Goal: Task Accomplishment & Management: Complete application form

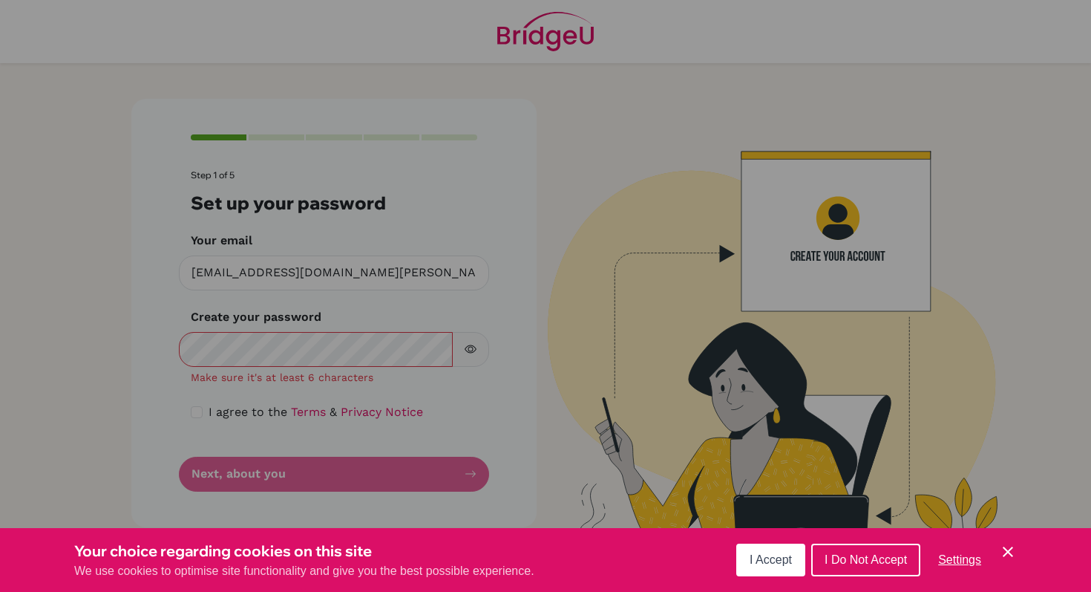
click at [761, 567] on button "I Accept" at bounding box center [770, 559] width 69 height 33
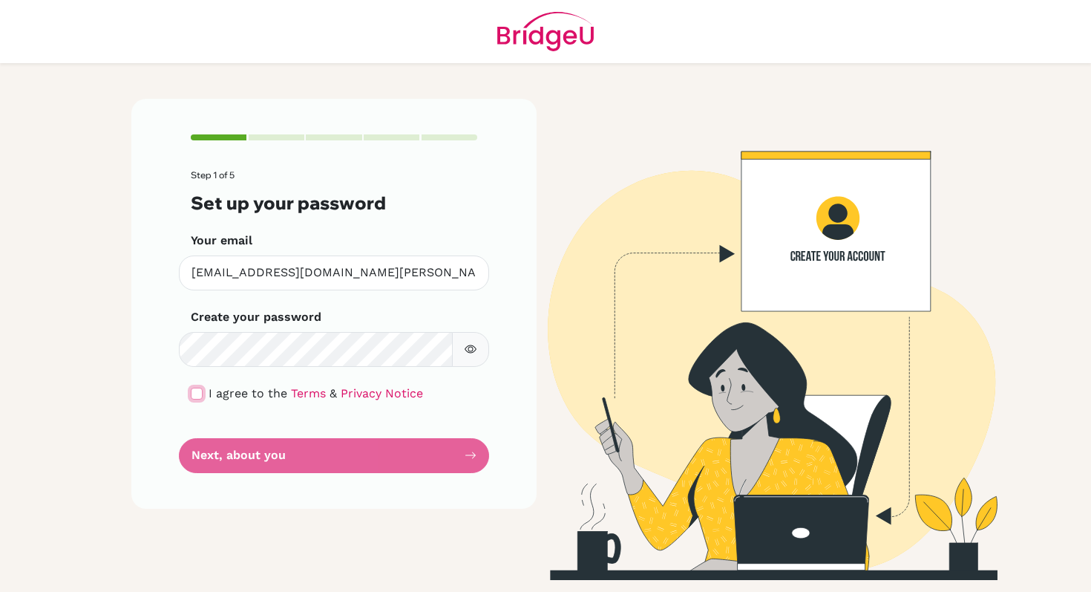
click at [197, 396] on input "checkbox" at bounding box center [197, 393] width 12 height 12
checkbox input "true"
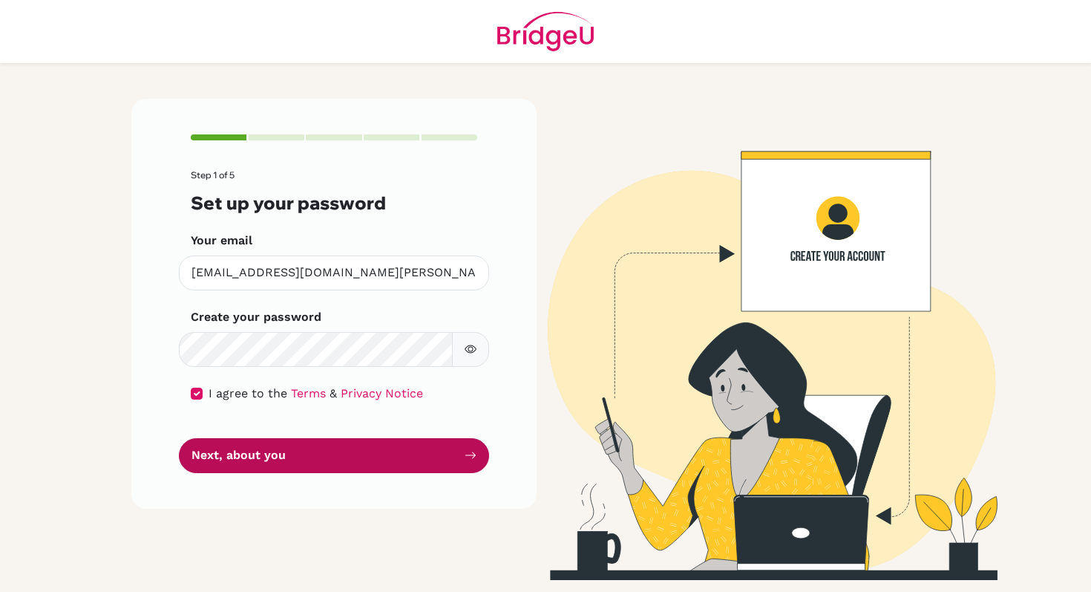
click at [235, 457] on button "Next, about you" at bounding box center [334, 455] width 310 height 35
click at [318, 456] on button "Next, about you" at bounding box center [334, 455] width 310 height 35
